Goal: Information Seeking & Learning: Learn about a topic

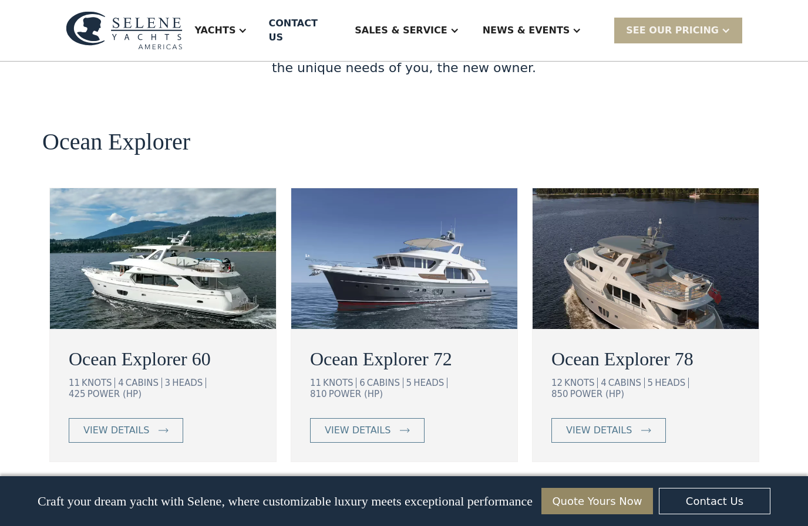
scroll to position [2067, 0]
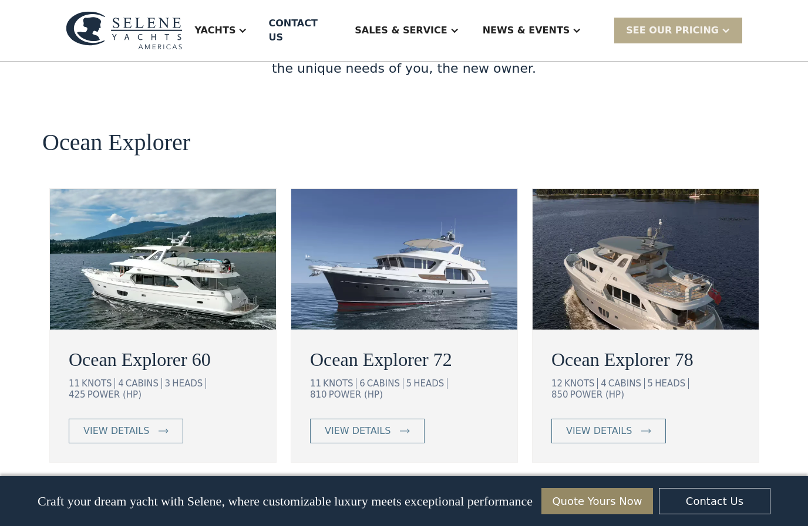
click at [607, 419] on link "view details" at bounding box center [608, 431] width 114 height 25
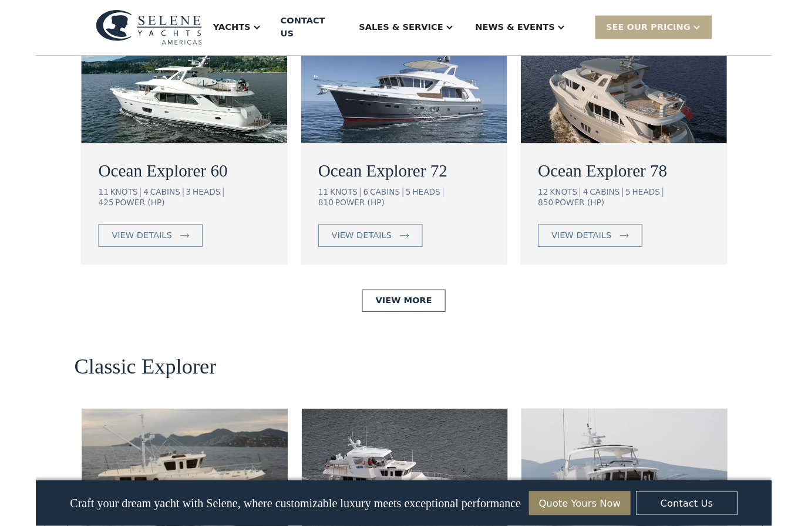
scroll to position [2240, 0]
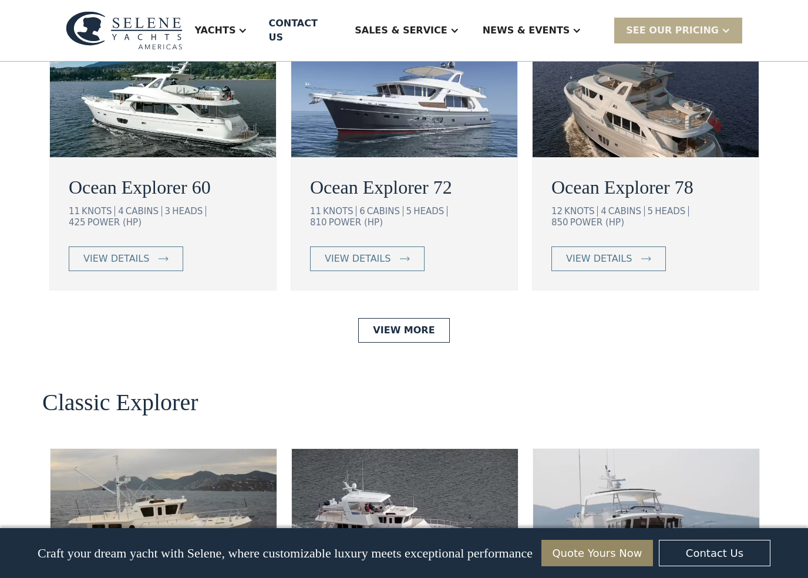
click at [393, 247] on link "view details" at bounding box center [367, 259] width 114 height 25
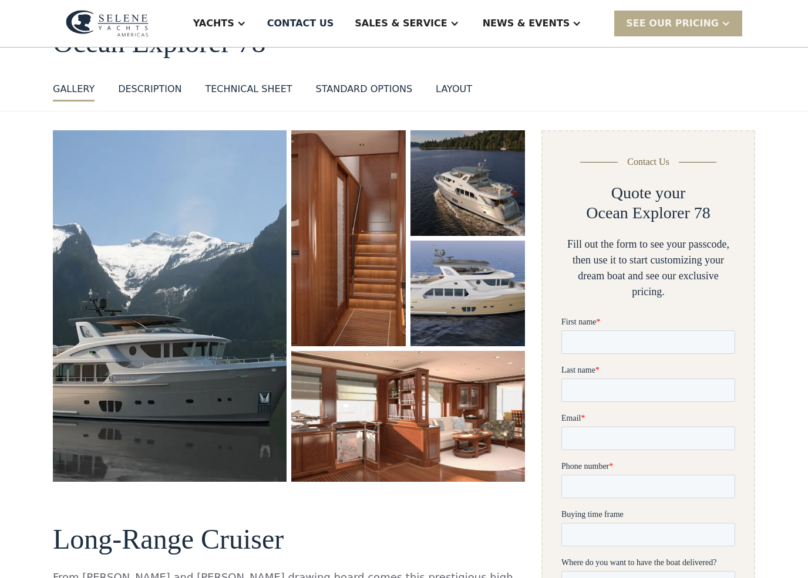
scroll to position [86, 0]
click at [115, 431] on img "open lightbox" at bounding box center [170, 307] width 234 height 352
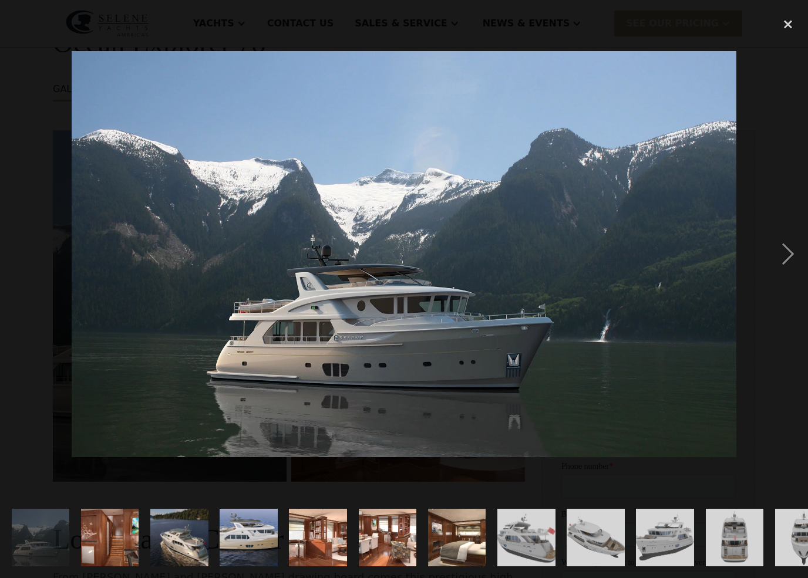
click at [793, 262] on div "next image" at bounding box center [788, 254] width 40 height 485
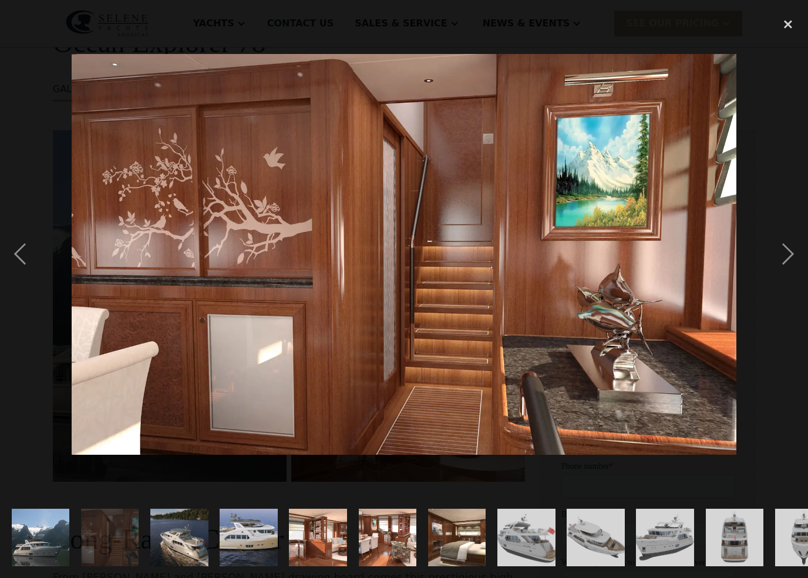
scroll to position [0, 0]
click at [777, 268] on div "next image" at bounding box center [788, 254] width 40 height 485
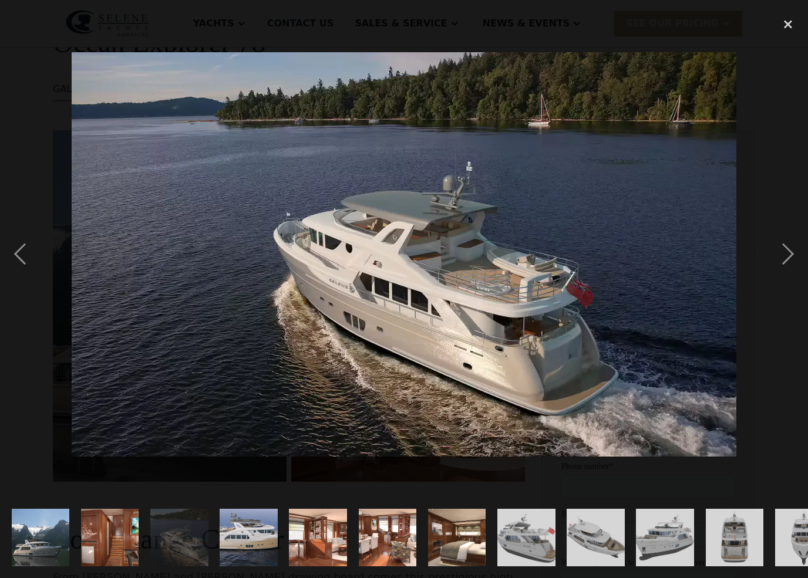
click at [777, 264] on div "next image" at bounding box center [788, 254] width 40 height 485
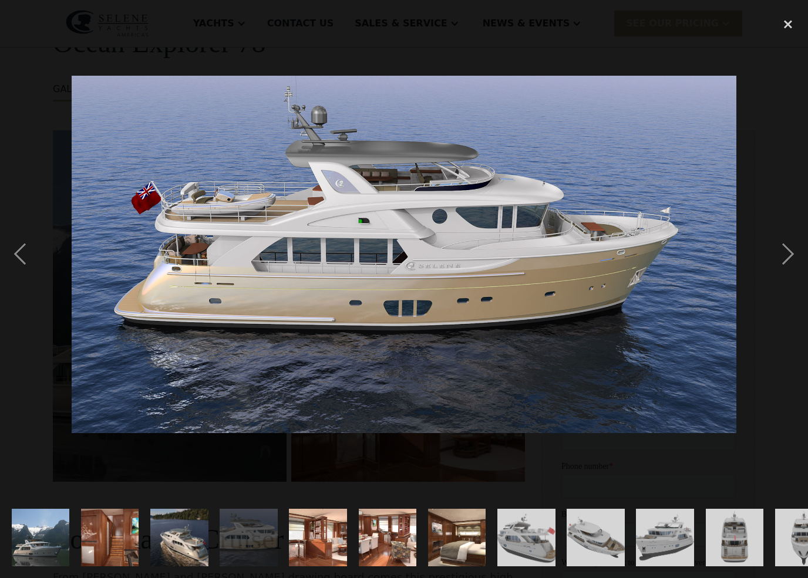
click at [775, 265] on div "next image" at bounding box center [788, 254] width 40 height 485
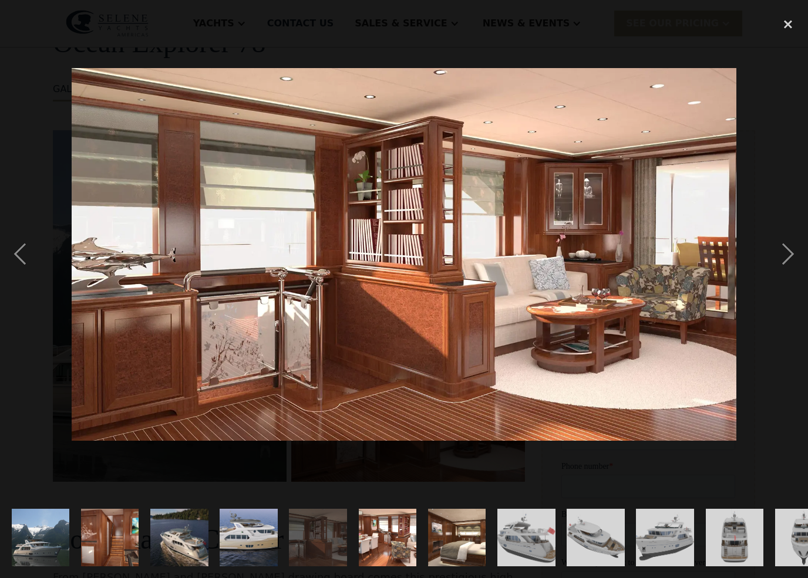
click at [772, 265] on div "next image" at bounding box center [788, 254] width 40 height 485
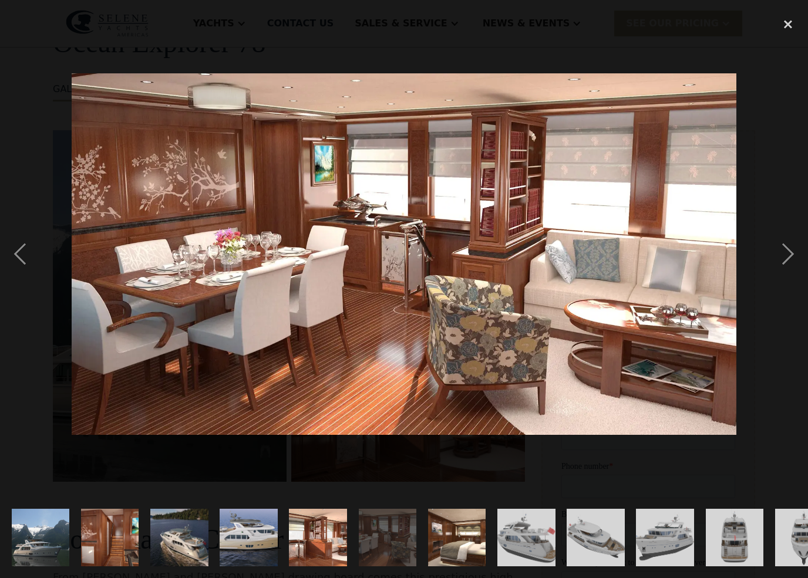
click at [18, 259] on div "previous image" at bounding box center [20, 254] width 40 height 485
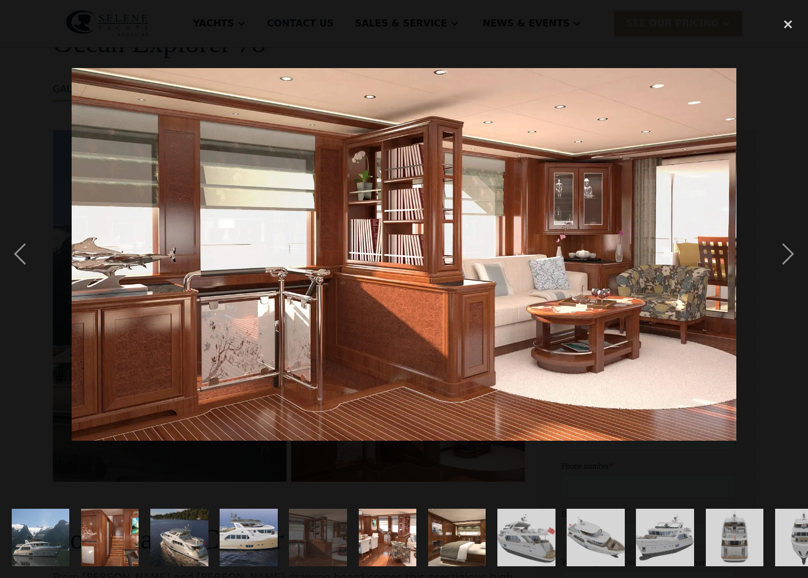
click at [786, 255] on div "next image" at bounding box center [788, 254] width 40 height 485
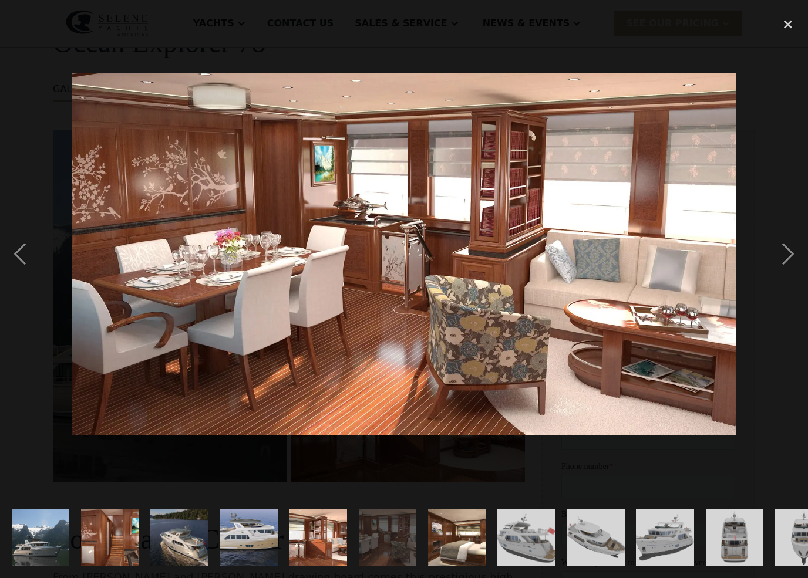
click at [774, 258] on div "next image" at bounding box center [788, 254] width 40 height 485
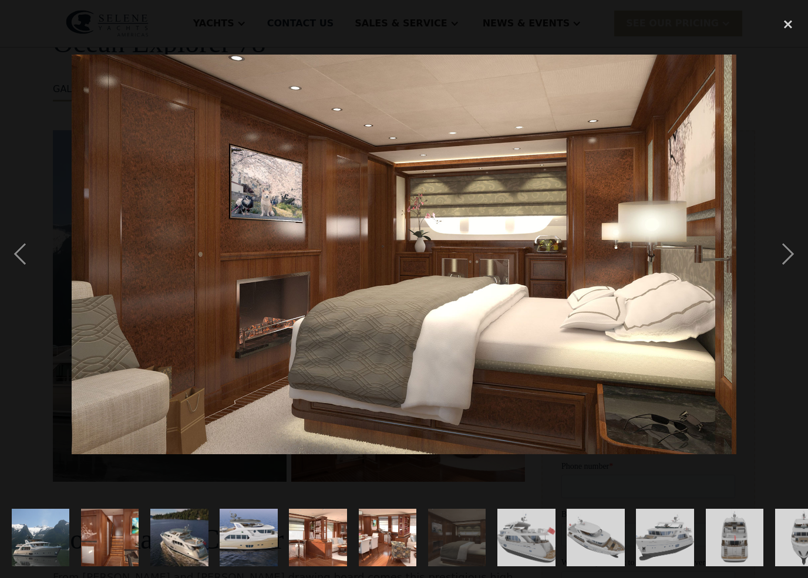
click at [776, 255] on div "next image" at bounding box center [788, 254] width 40 height 485
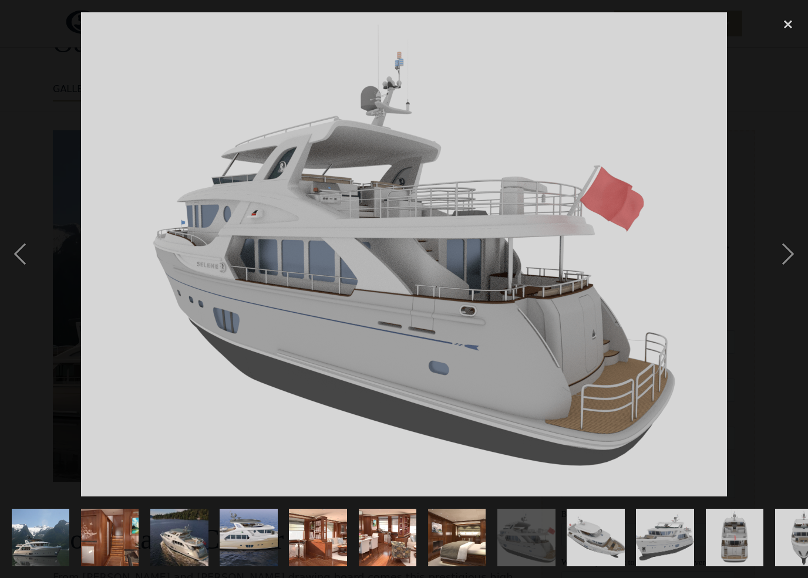
click at [779, 257] on div "next image" at bounding box center [788, 254] width 40 height 485
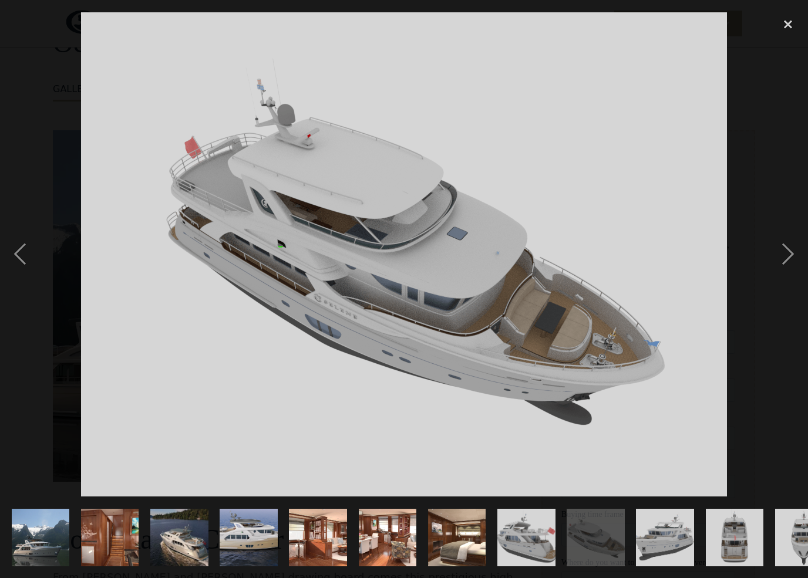
click at [782, 252] on div "next image" at bounding box center [788, 254] width 40 height 485
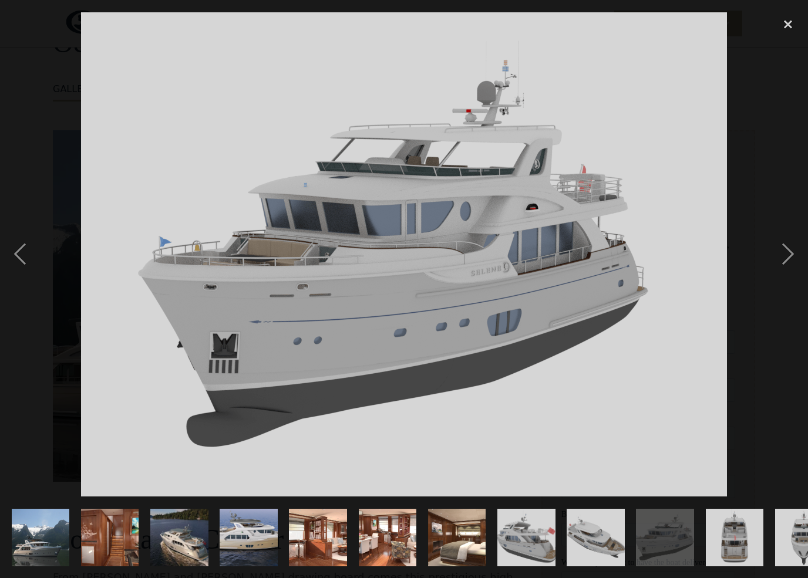
click at [782, 253] on div "next image" at bounding box center [788, 254] width 40 height 485
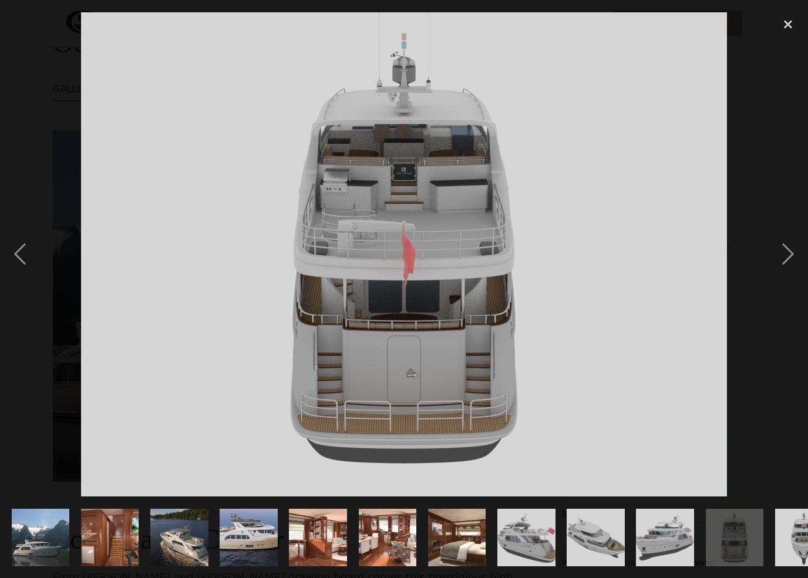
click at [782, 254] on div "next image" at bounding box center [788, 254] width 40 height 485
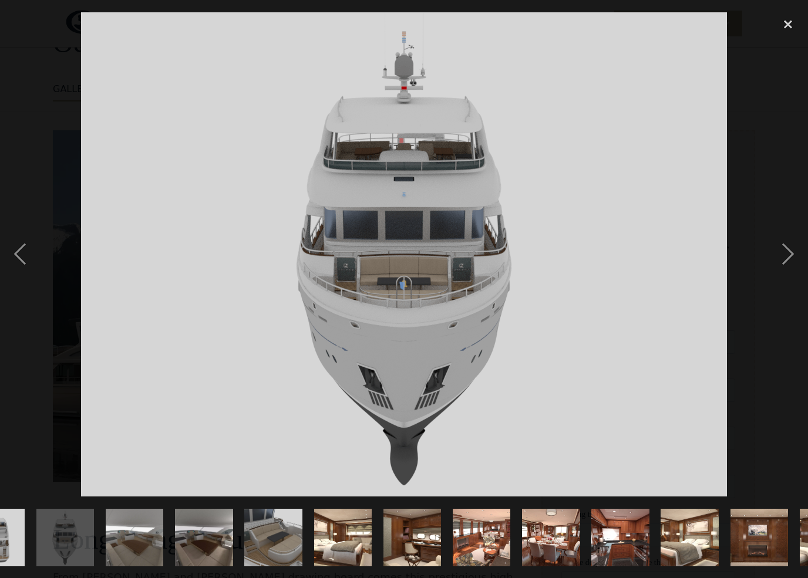
scroll to position [0, 769]
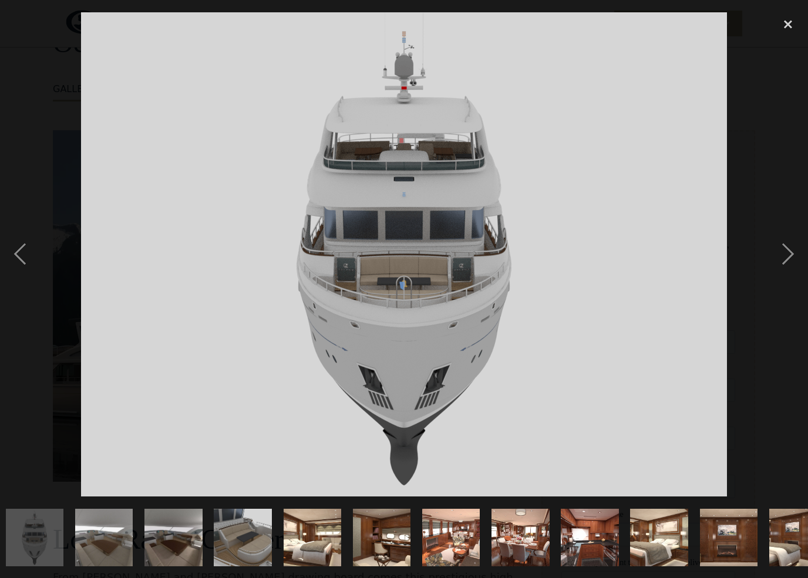
click at [784, 255] on div "next image" at bounding box center [788, 254] width 40 height 485
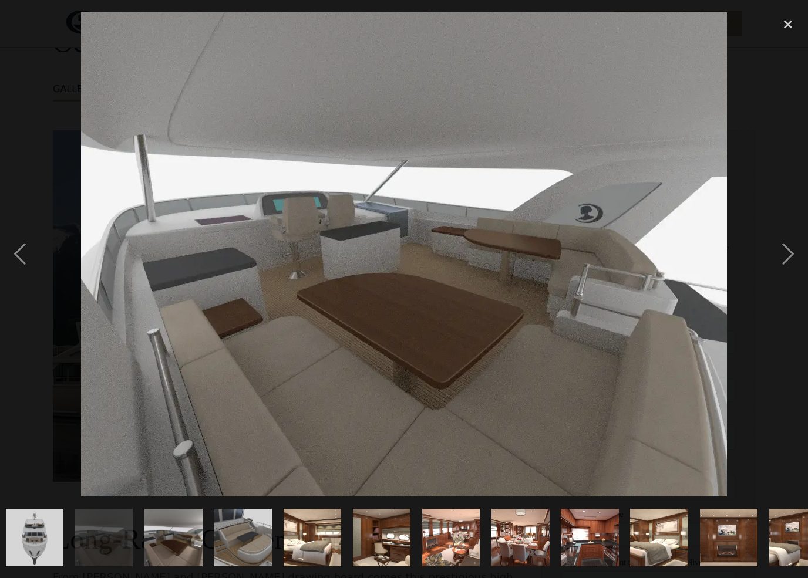
click at [779, 255] on div "next image" at bounding box center [788, 254] width 40 height 485
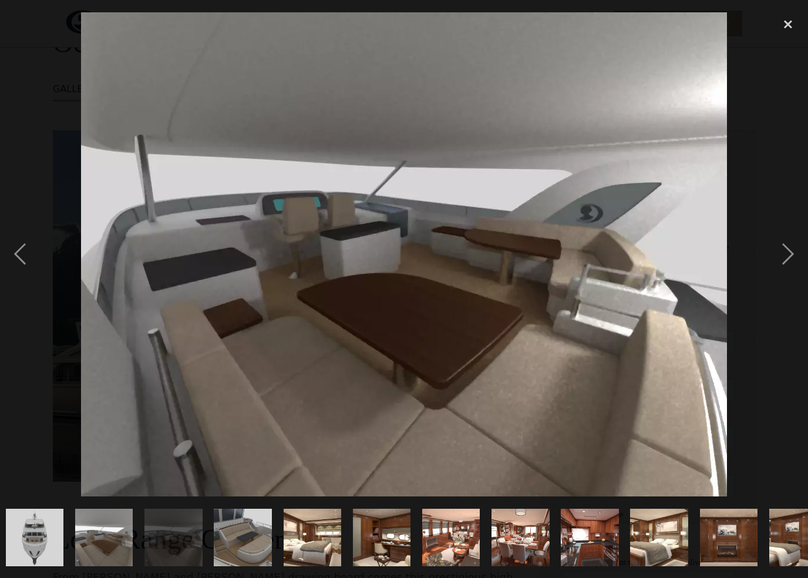
click at [780, 255] on div "next image" at bounding box center [788, 254] width 40 height 485
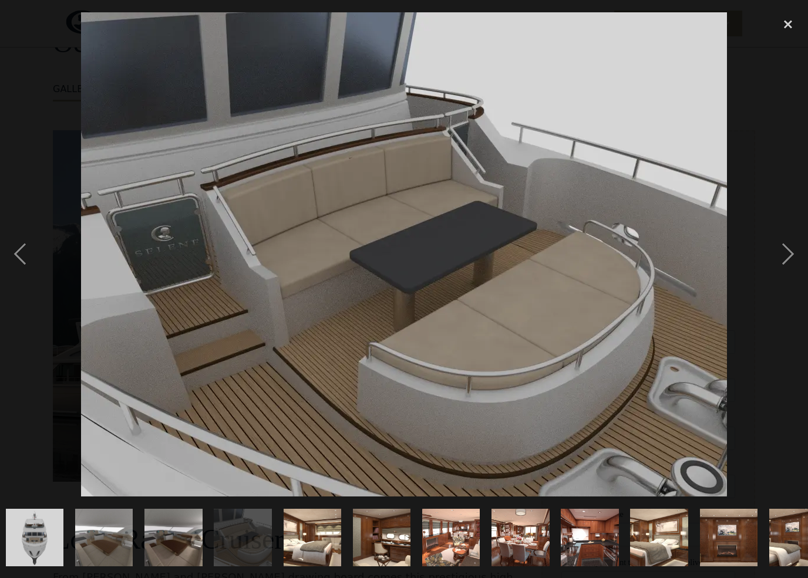
click at [781, 255] on div "next image" at bounding box center [788, 254] width 40 height 485
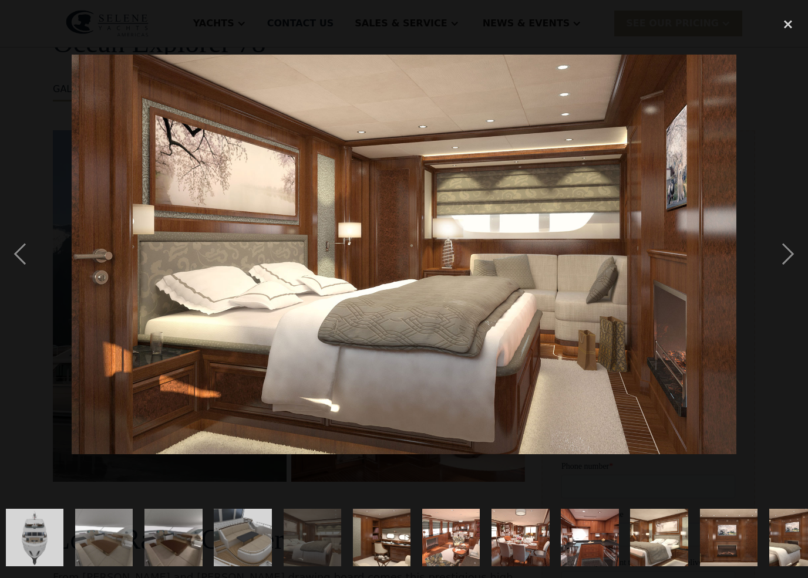
click at [788, 254] on div "next image" at bounding box center [788, 254] width 40 height 485
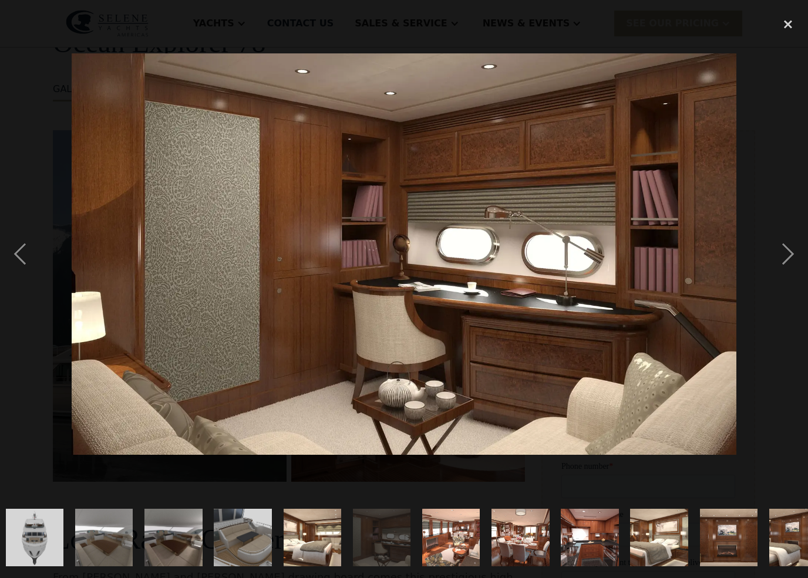
click at [781, 255] on div "next image" at bounding box center [788, 254] width 40 height 485
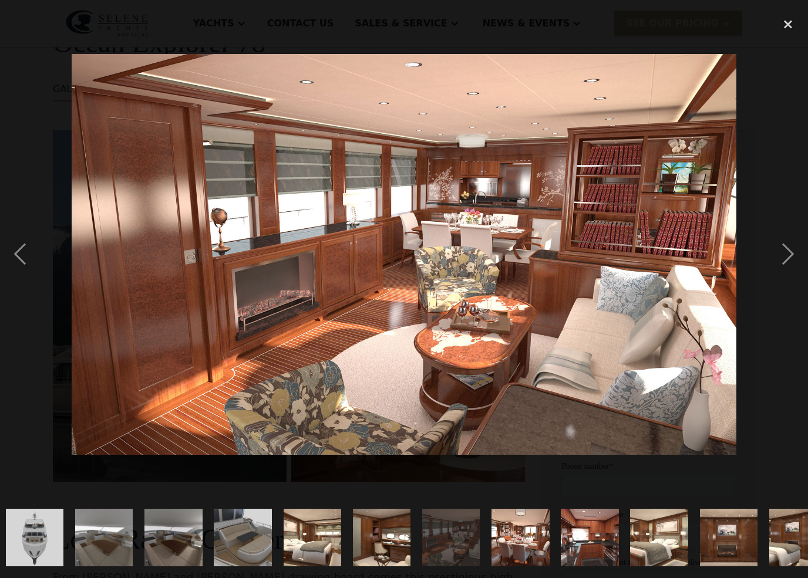
click at [781, 258] on div "next image" at bounding box center [788, 254] width 40 height 485
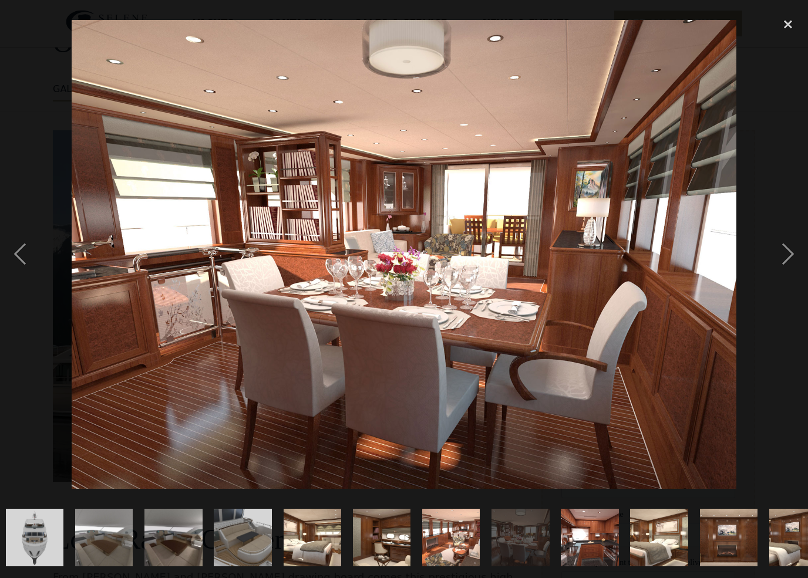
click at [784, 252] on div "next image" at bounding box center [788, 254] width 40 height 485
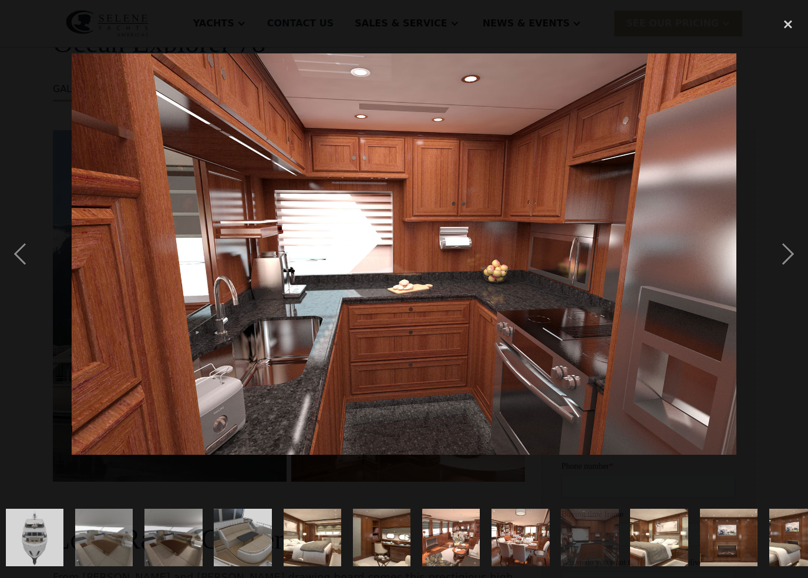
click at [785, 252] on div "next image" at bounding box center [788, 254] width 40 height 485
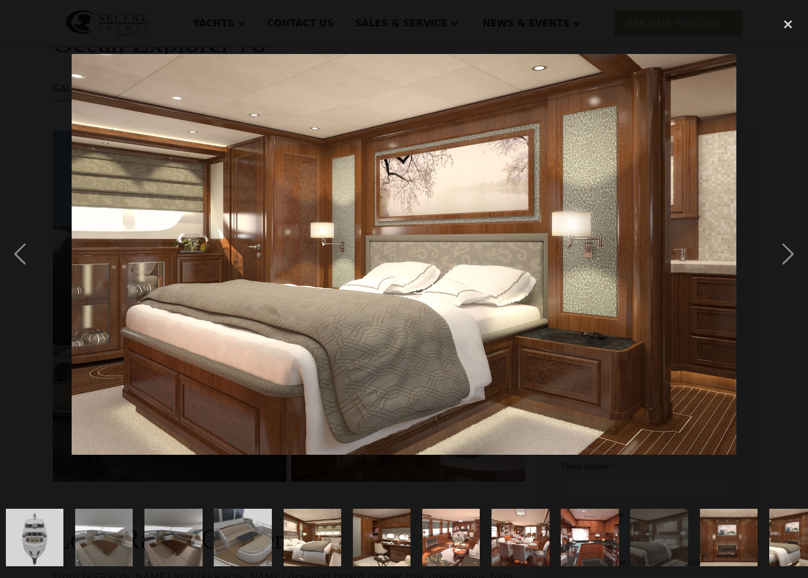
click at [783, 254] on div "next image" at bounding box center [788, 254] width 40 height 485
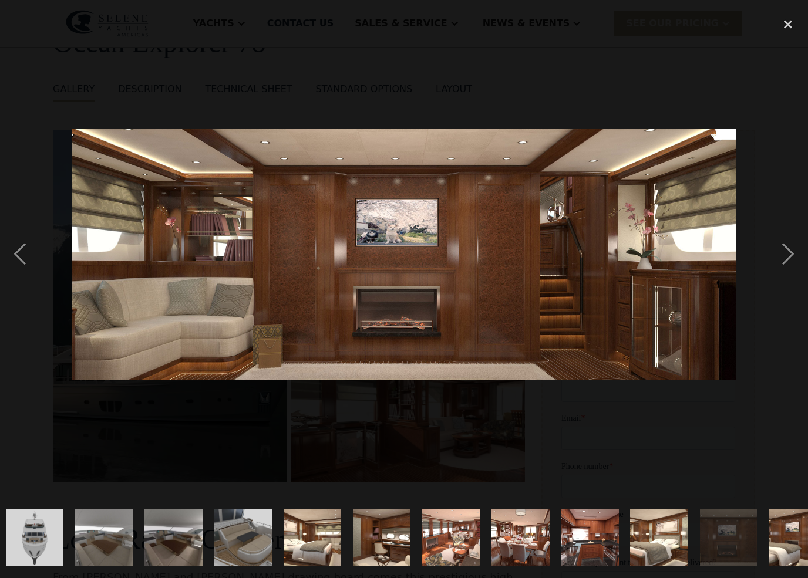
click at [786, 252] on div "next image" at bounding box center [788, 254] width 40 height 485
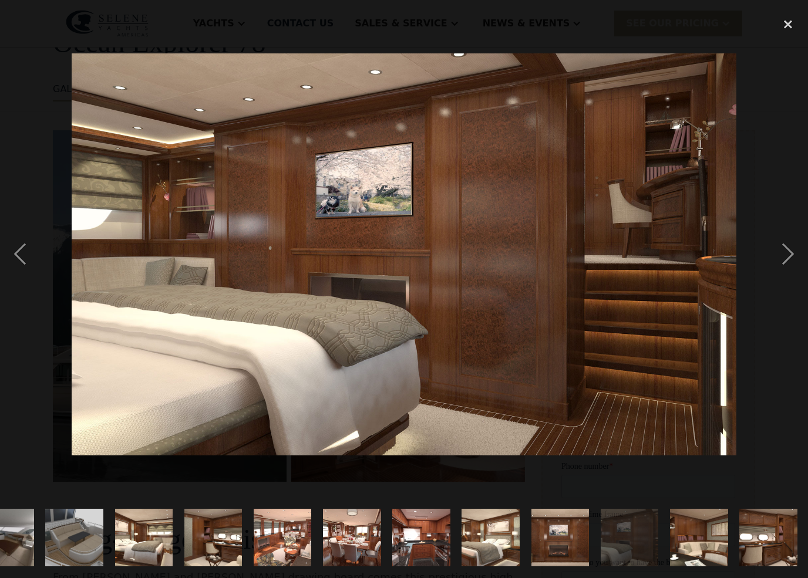
scroll to position [0, 938]
click at [781, 253] on div "next image" at bounding box center [788, 254] width 40 height 485
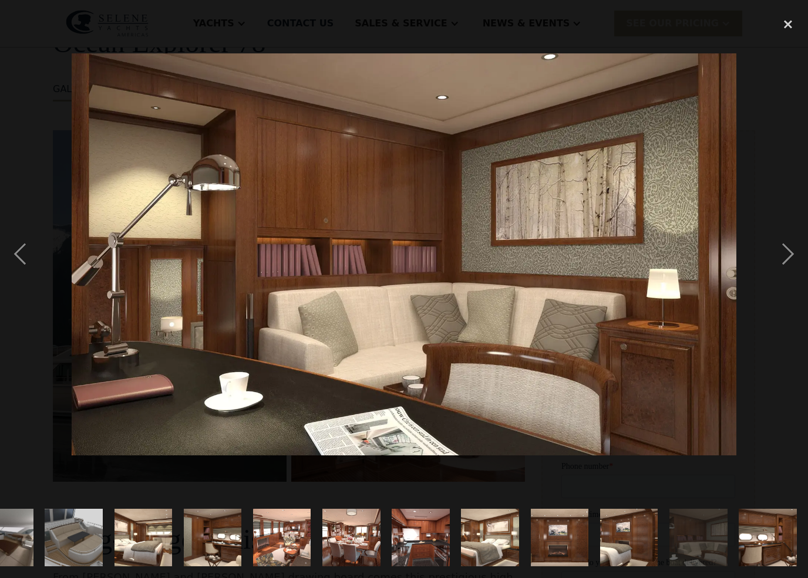
click at [776, 254] on div "next image" at bounding box center [788, 254] width 40 height 485
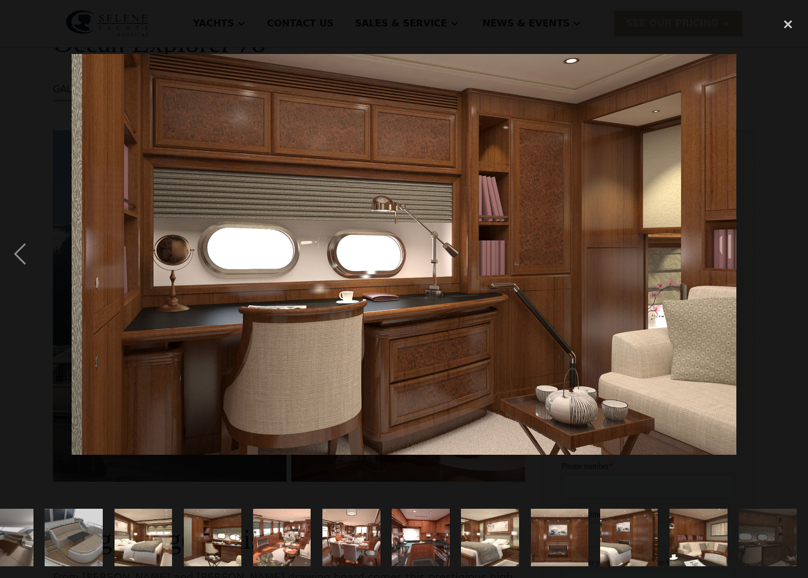
click at [687, 311] on img at bounding box center [404, 254] width 664 height 401
click at [802, 16] on div "close lightbox" at bounding box center [788, 25] width 40 height 26
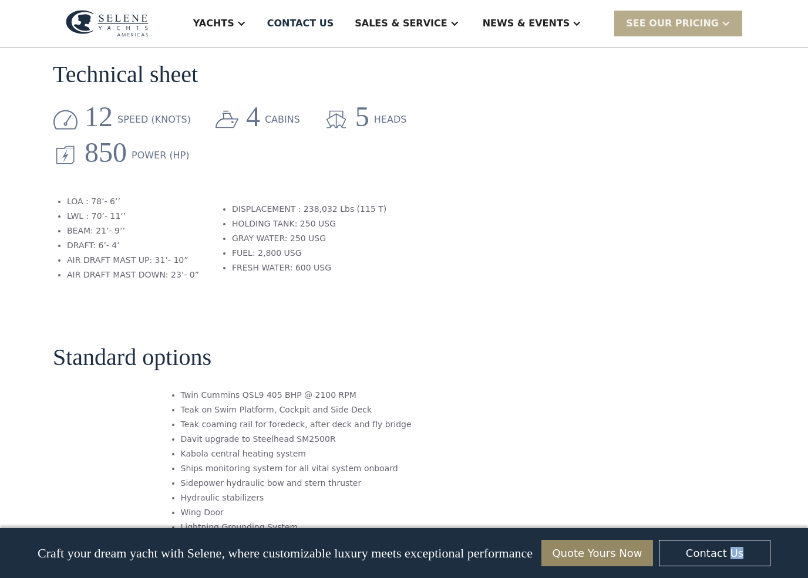
scroll to position [1221, 0]
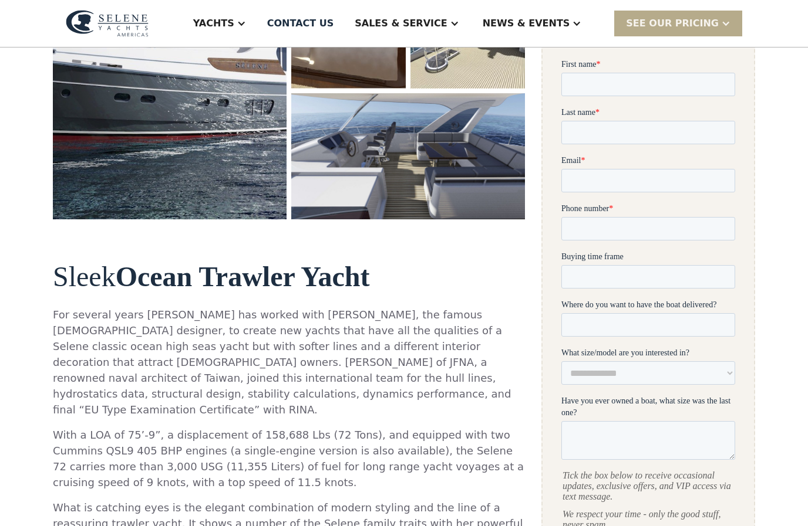
scroll to position [343, 0]
